Goal: Transaction & Acquisition: Obtain resource

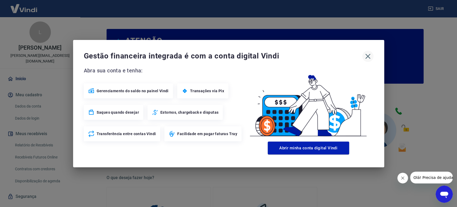
click at [371, 57] on icon "button" at bounding box center [368, 56] width 9 height 9
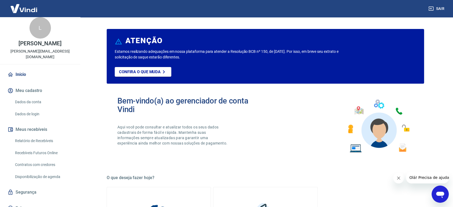
scroll to position [6, 0]
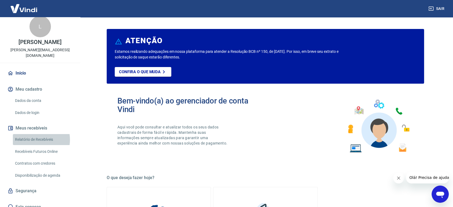
click at [34, 134] on link "Relatório de Recebíveis" at bounding box center [43, 139] width 61 height 11
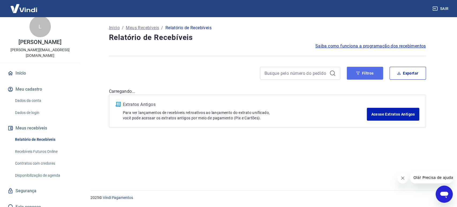
click at [362, 73] on button "Filtros" at bounding box center [365, 73] width 36 height 13
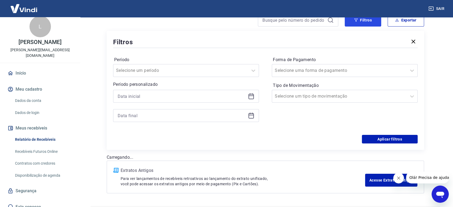
scroll to position [59, 0]
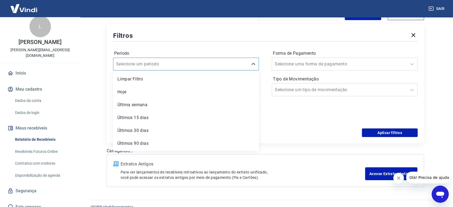
click at [190, 61] on div at bounding box center [180, 64] width 129 height 8
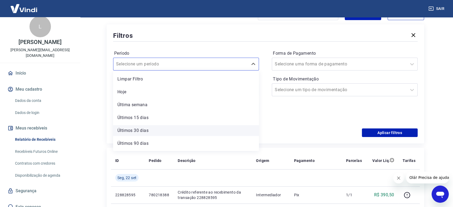
scroll to position [12, 0]
click at [294, 117] on div "Forma de Pagamento Selecione uma forma de pagamento Tipo de Movimentação Seleci…" at bounding box center [345, 85] width 146 height 73
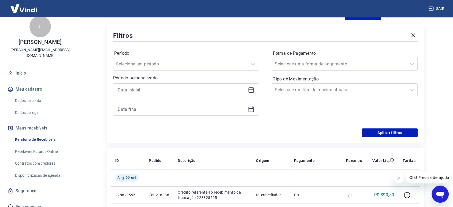
click at [249, 89] on icon at bounding box center [251, 90] width 6 height 6
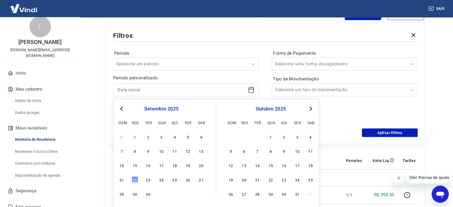
click at [122, 110] on span "Previous Month" at bounding box center [122, 108] width 0 height 6
click at [186, 137] on div "1" at bounding box center [188, 136] width 6 height 6
type input "[DATE]"
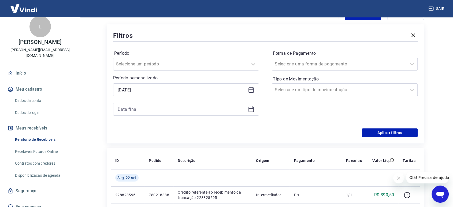
click at [251, 109] on icon at bounding box center [251, 109] width 6 height 6
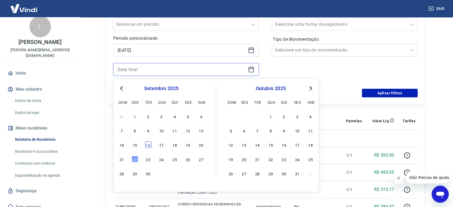
scroll to position [89, 0]
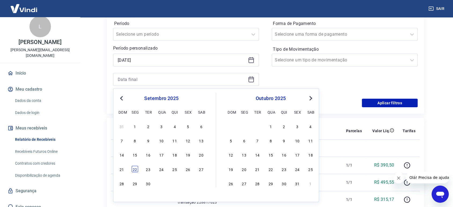
click at [133, 169] on div "22" at bounding box center [135, 169] width 6 height 6
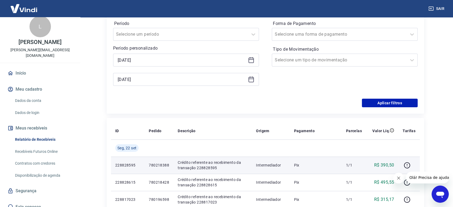
type input "[DATE]"
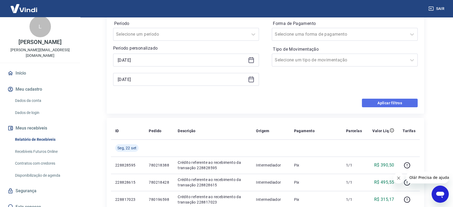
click at [385, 104] on button "Aplicar filtros" at bounding box center [390, 103] width 56 height 9
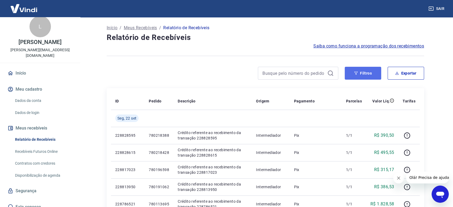
click at [366, 76] on button "Filtros" at bounding box center [363, 73] width 36 height 13
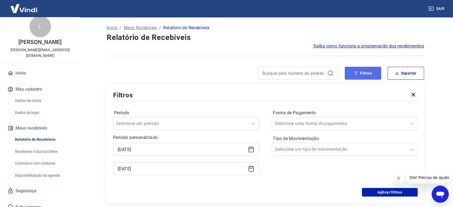
click at [366, 76] on button "Filtros" at bounding box center [363, 73] width 36 height 13
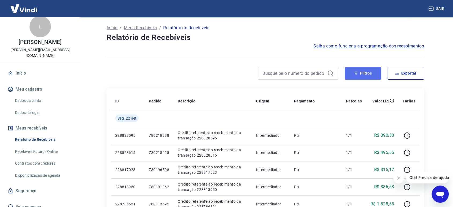
click at [377, 79] on button "Filtros" at bounding box center [363, 73] width 36 height 13
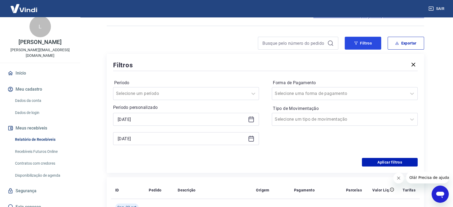
scroll to position [30, 0]
click at [405, 48] on button "Exportar" at bounding box center [405, 43] width 36 height 13
type input "[DATE]"
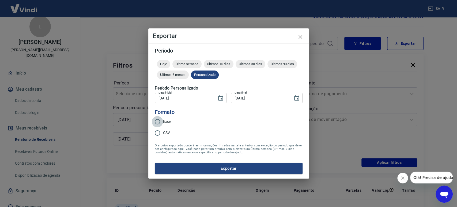
click at [156, 120] on input "Excel" at bounding box center [157, 121] width 11 height 11
radio input "true"
click at [241, 169] on button "Exportar" at bounding box center [229, 168] width 148 height 11
